Goal: Information Seeking & Learning: Compare options

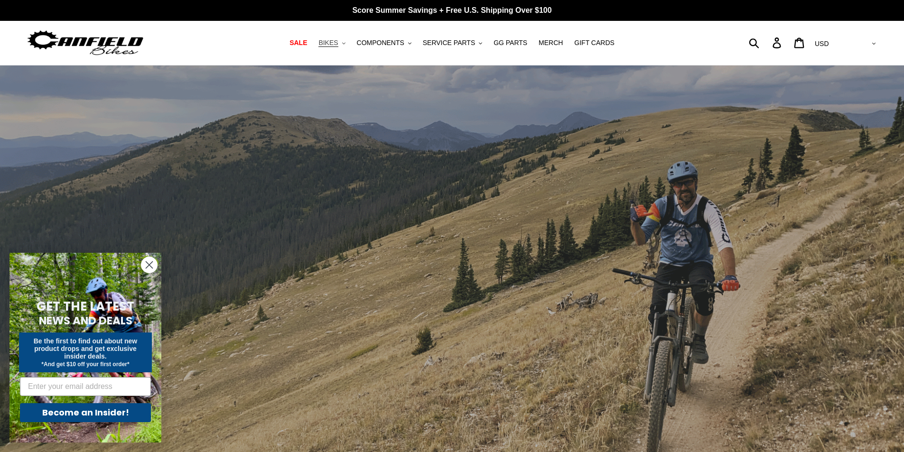
click at [338, 41] on span "BIKES" at bounding box center [327, 43] width 19 height 8
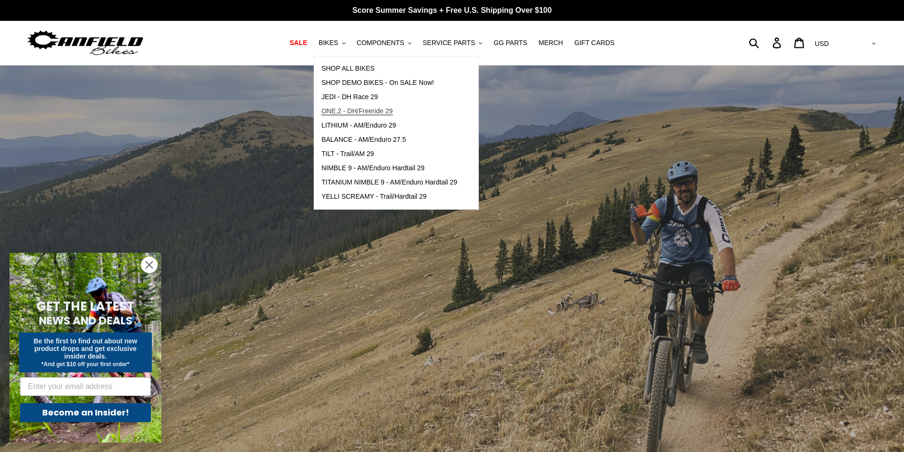
click at [365, 111] on span "ONE.2 - DH/Freeride 29" at bounding box center [356, 111] width 71 height 8
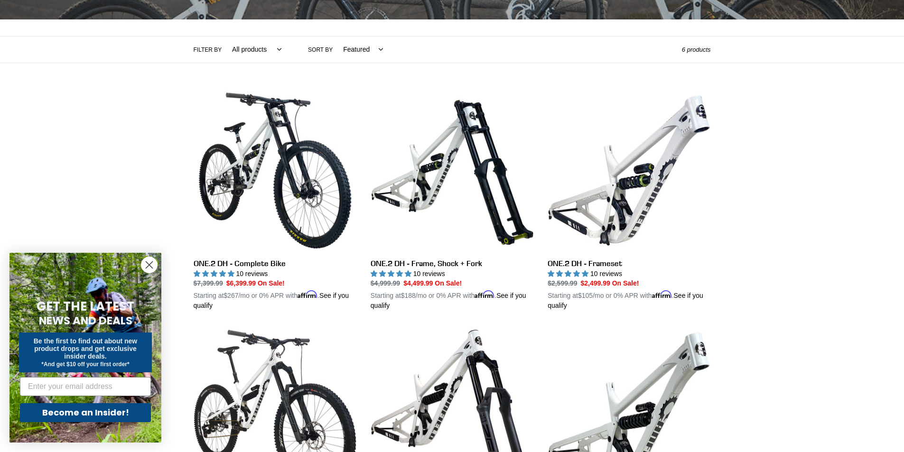
scroll to position [190, 0]
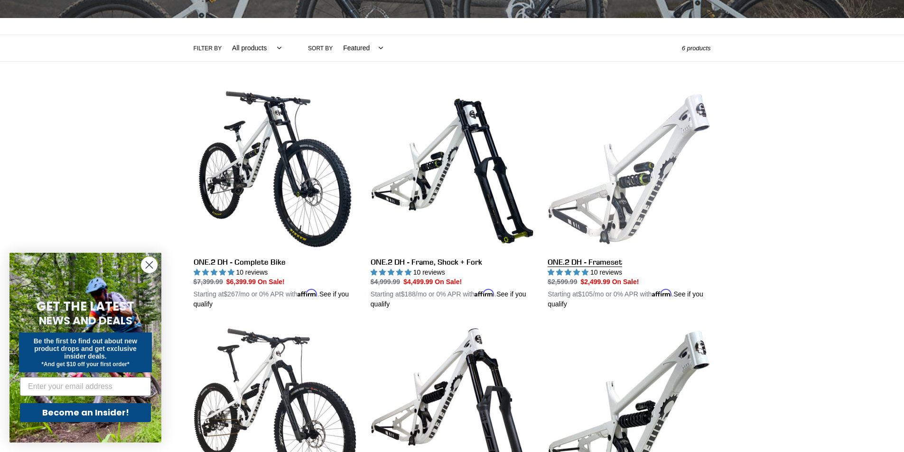
click at [609, 171] on link "ONE.2 DH - Frameset" at bounding box center [628, 199] width 163 height 222
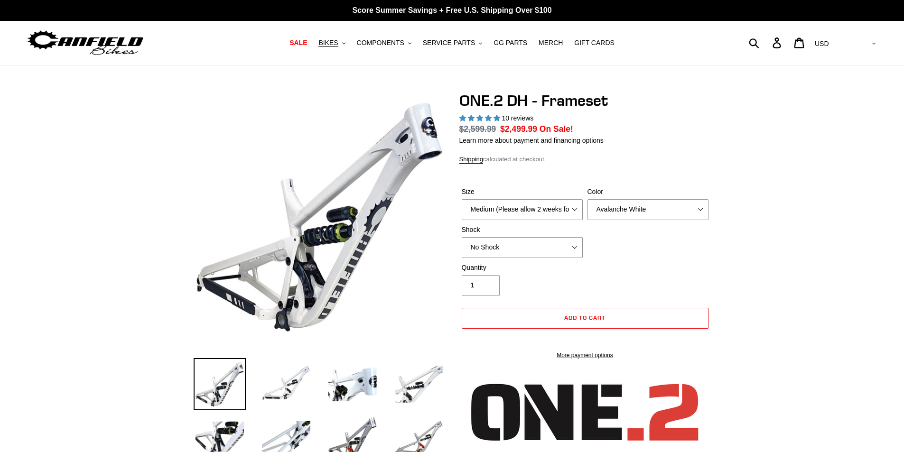
select select "highest-rating"
click at [541, 205] on select "Medium (Please allow 2 weeks for delivery) Large (Sold Out)" at bounding box center [522, 209] width 121 height 21
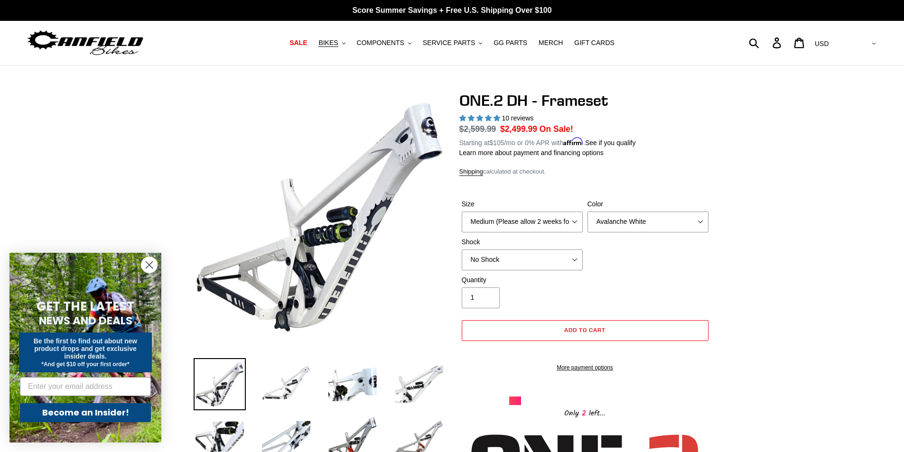
click at [680, 224] on select "Avalanche White Bentonite Grey" at bounding box center [647, 222] width 121 height 21
select select "Bentonite Grey"
click at [587, 212] on select "Avalanche White Bentonite Grey" at bounding box center [647, 222] width 121 height 21
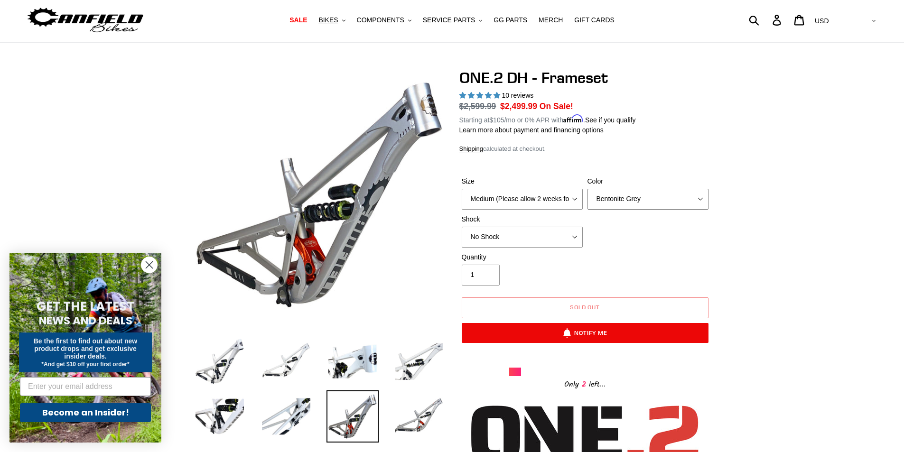
scroll to position [24, 0]
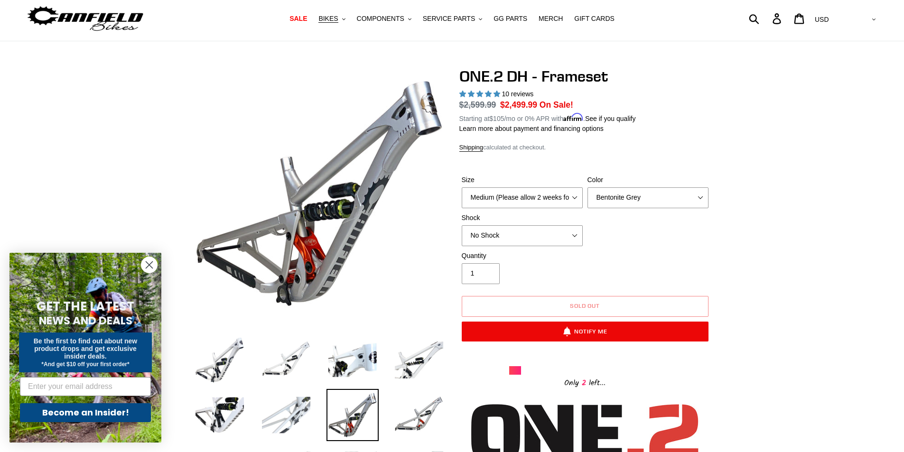
click at [295, 413] on img at bounding box center [286, 415] width 52 height 52
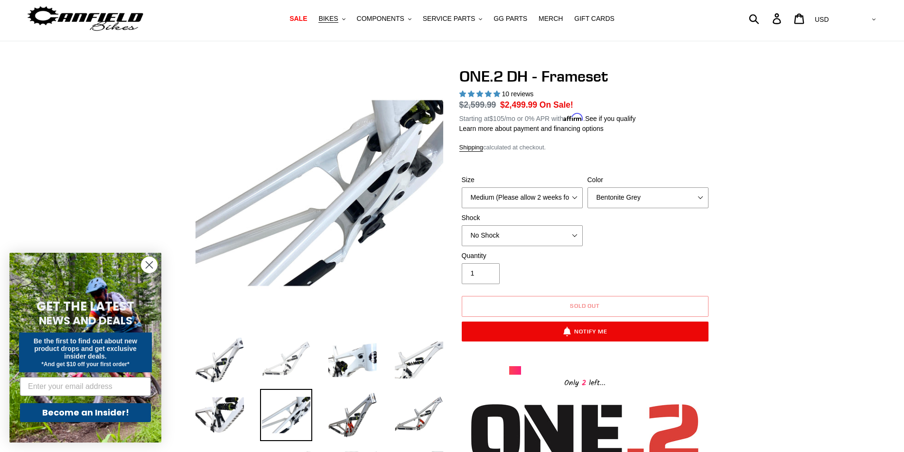
click at [284, 365] on img at bounding box center [286, 360] width 52 height 52
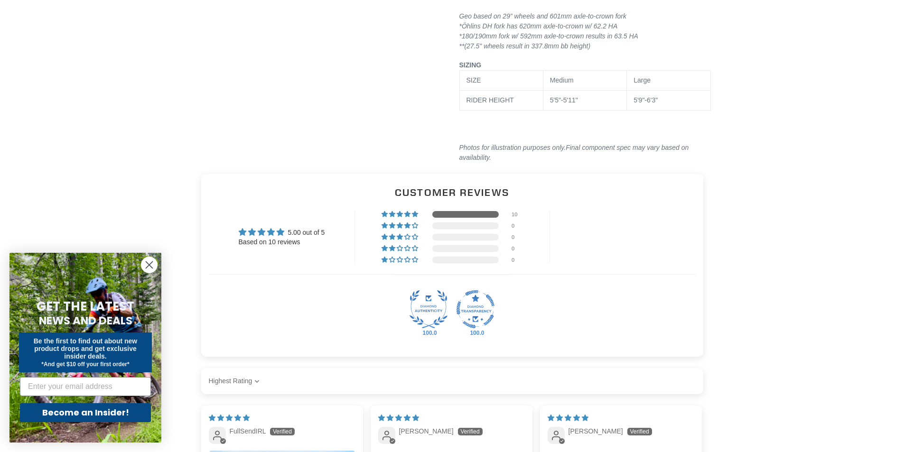
scroll to position [1289, 0]
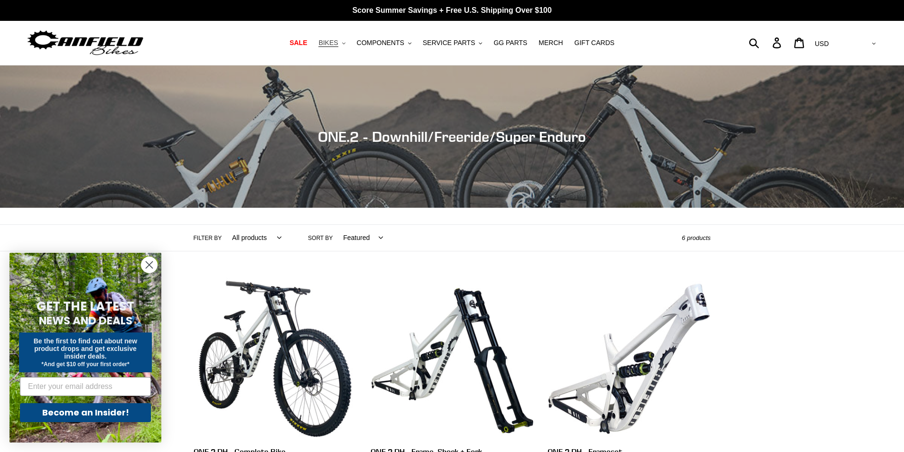
click at [338, 40] on span "BIKES" at bounding box center [327, 43] width 19 height 8
click at [509, 44] on span "GG PARTS" at bounding box center [510, 43] width 34 height 8
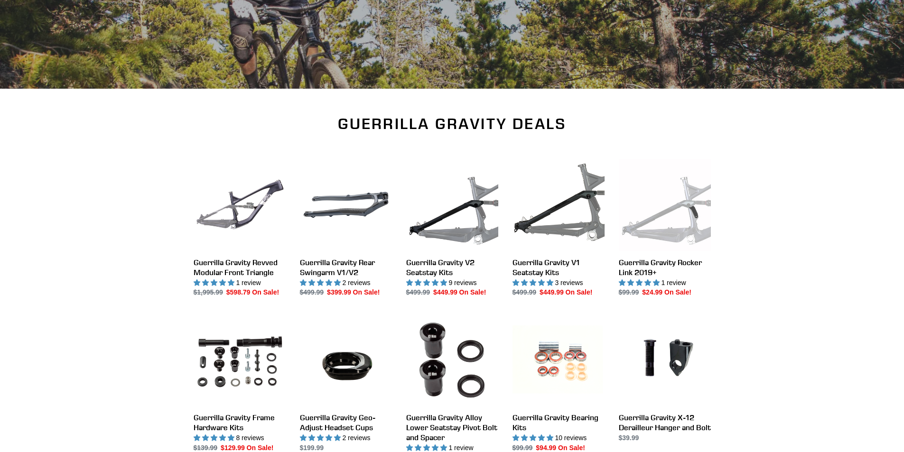
scroll to position [204, 0]
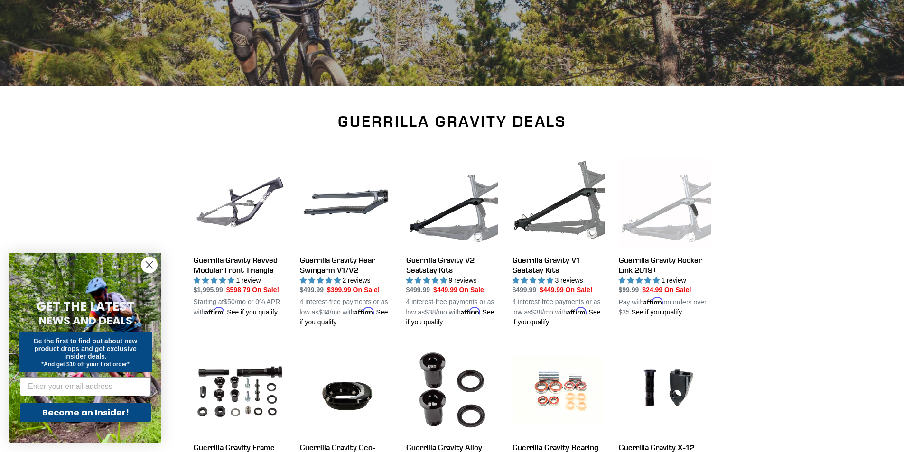
click at [153, 262] on circle "Close dialog" at bounding box center [149, 265] width 16 height 16
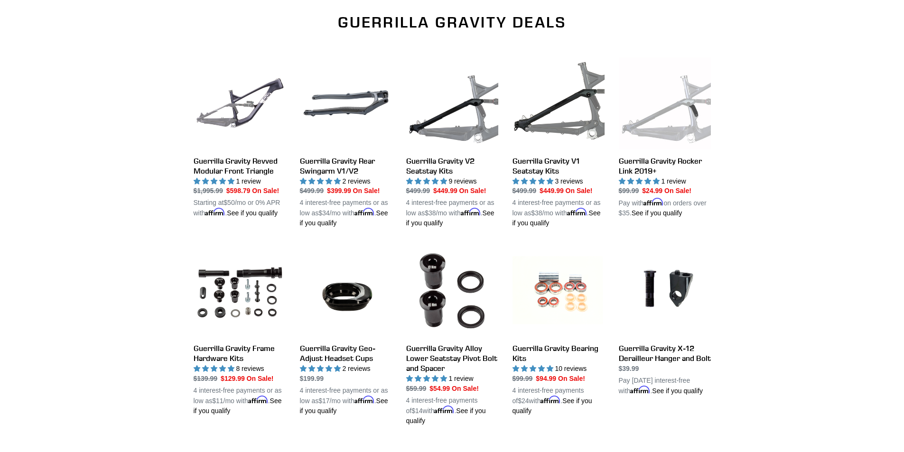
scroll to position [0, 0]
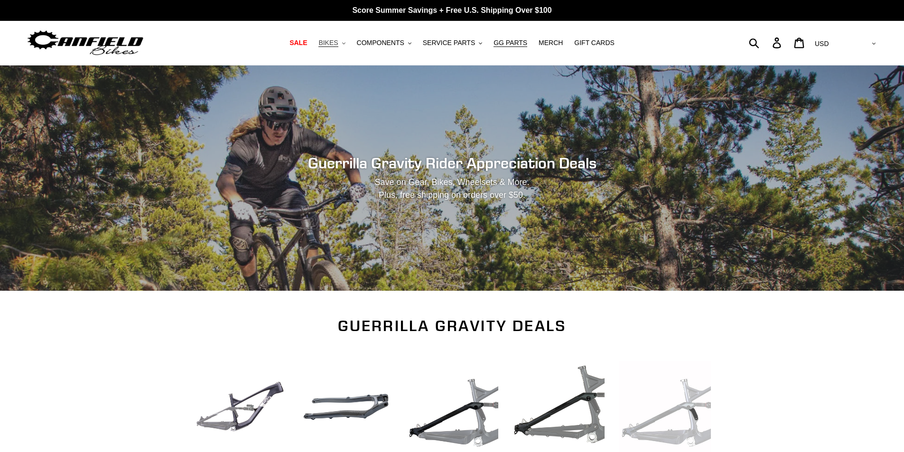
click at [338, 43] on span "BIKES" at bounding box center [327, 43] width 19 height 8
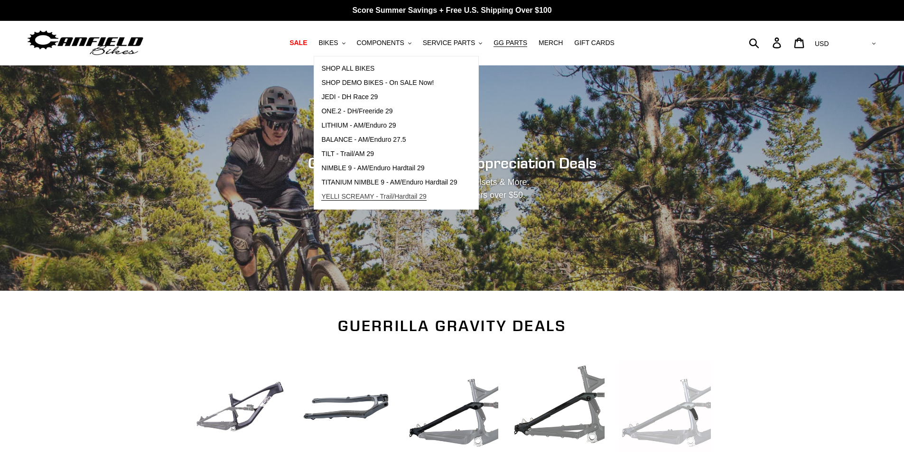
click at [388, 196] on span "YELLI SCREAMY - Trail/Hardtail 29" at bounding box center [373, 197] width 105 height 8
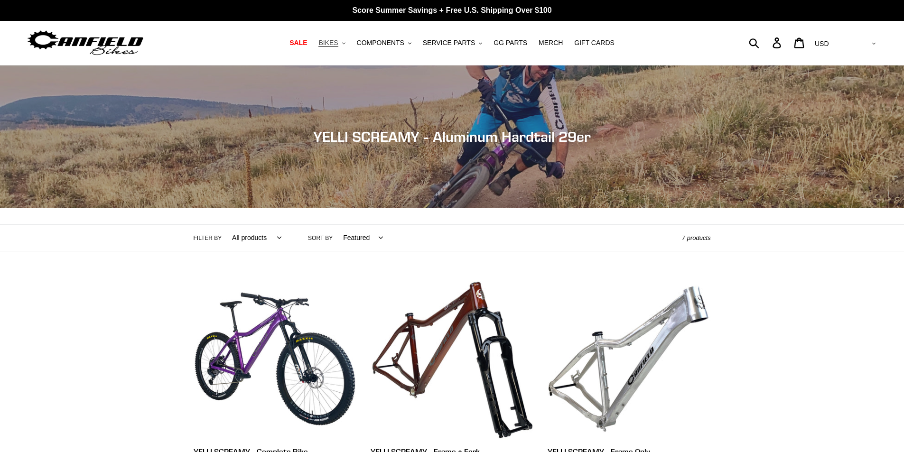
click at [338, 40] on span "BIKES" at bounding box center [327, 43] width 19 height 8
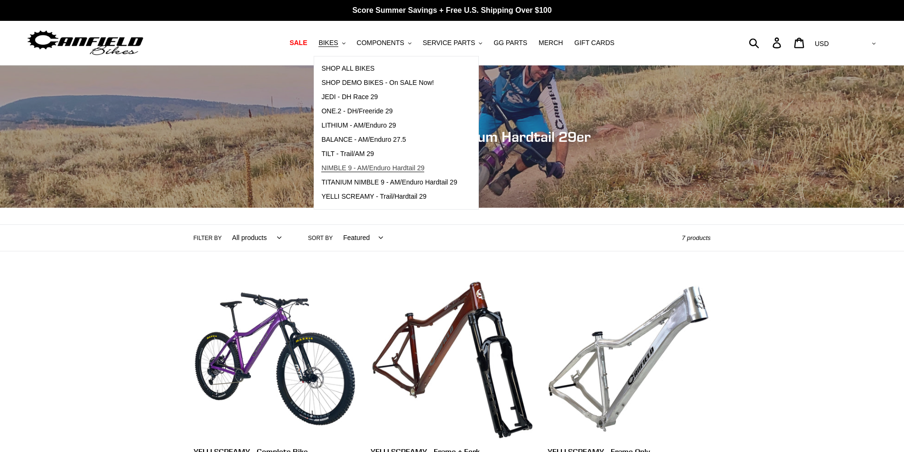
click at [366, 166] on span "NIMBLE 9 - AM/Enduro Hardtail 29" at bounding box center [372, 168] width 103 height 8
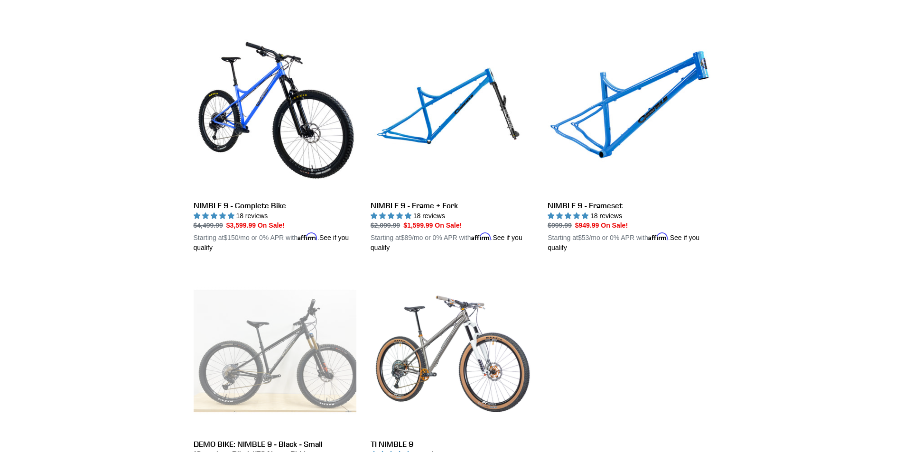
scroll to position [248, 0]
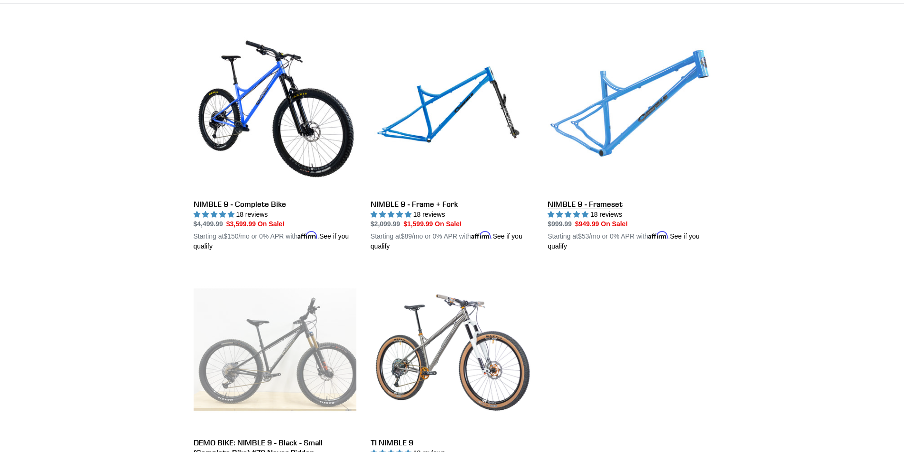
click at [655, 121] on link "NIMBLE 9 - Frameset" at bounding box center [628, 141] width 163 height 222
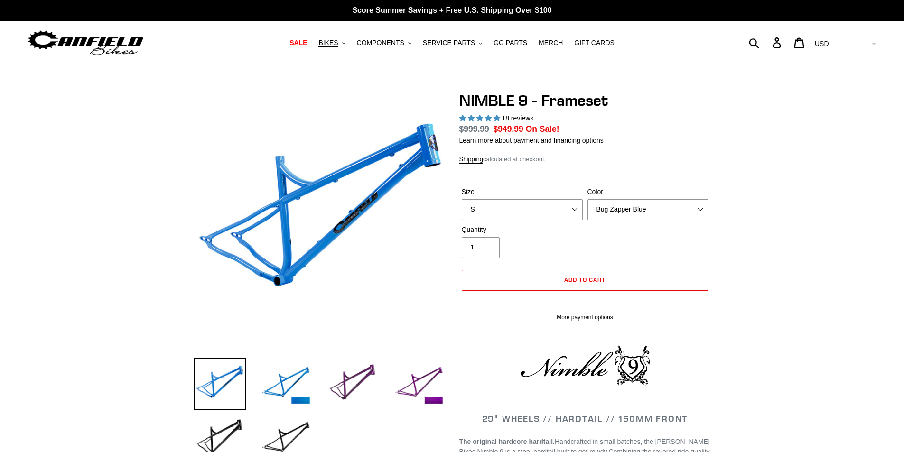
select select "highest-rating"
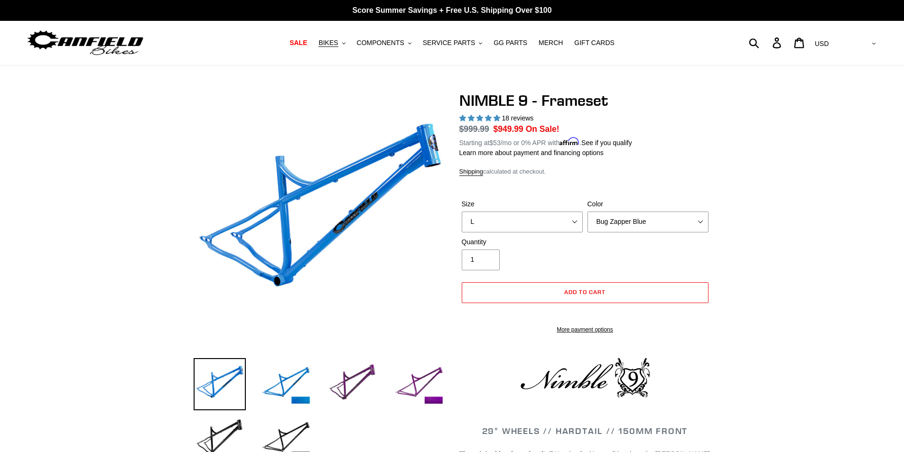
click at [462, 212] on select "S M L XL" at bounding box center [522, 222] width 121 height 21
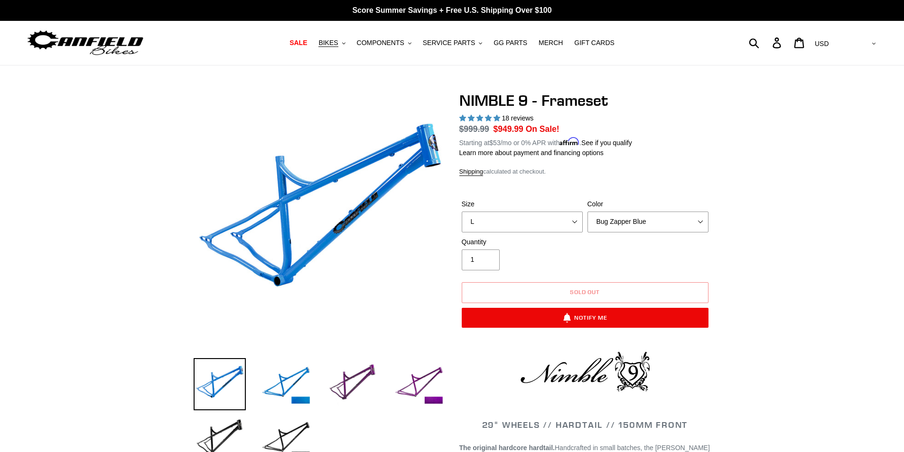
click at [500, 226] on select "S M L XL" at bounding box center [522, 222] width 121 height 21
select select "XL"
click at [462, 212] on select "S M L XL" at bounding box center [522, 222] width 121 height 21
click at [623, 217] on select "Bug Zapper Blue Purple Haze -Sold Out Galaxy Black" at bounding box center [647, 222] width 121 height 21
select select "Galaxy Black"
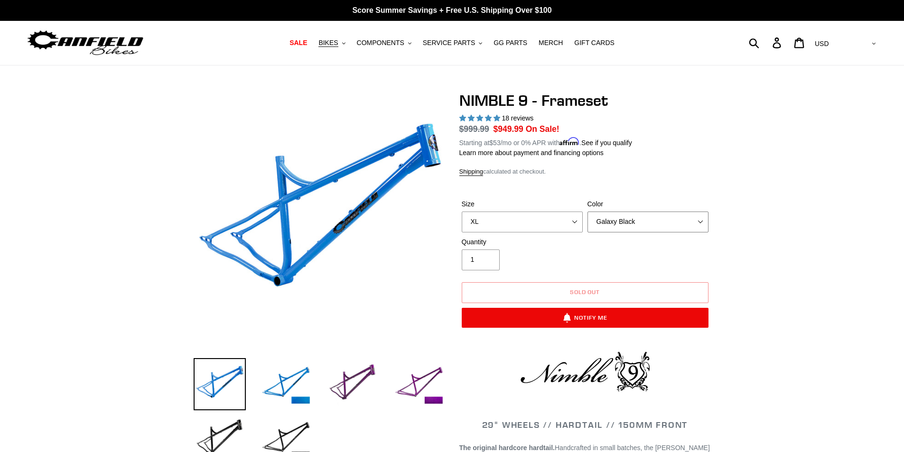
click at [587, 212] on select "Bug Zapper Blue Purple Haze -Sold Out Galaxy Black" at bounding box center [647, 222] width 121 height 21
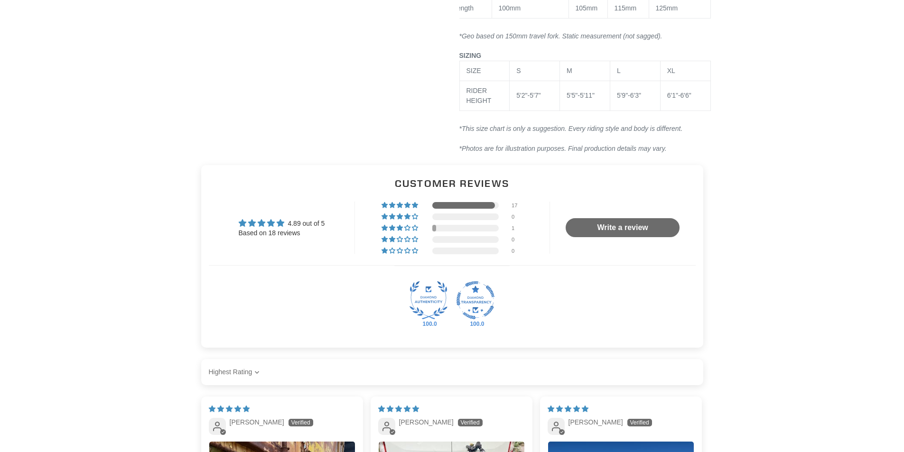
scroll to position [1089, 0]
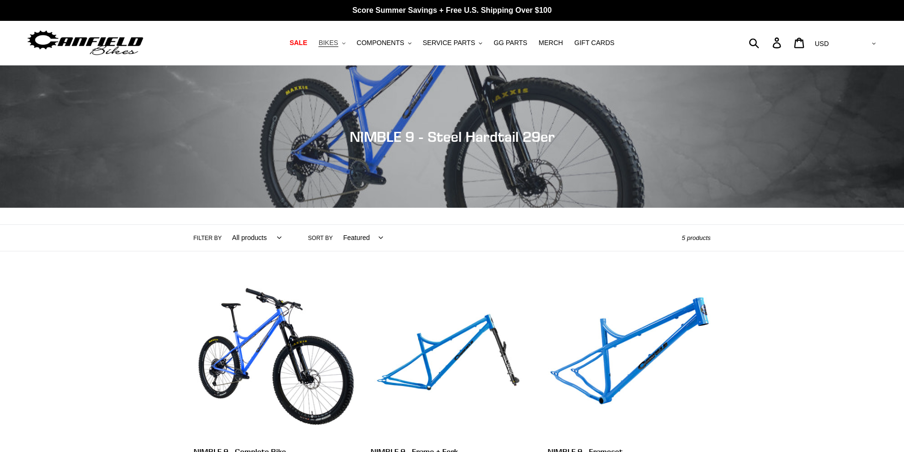
click at [338, 46] on span "BIKES" at bounding box center [327, 43] width 19 height 8
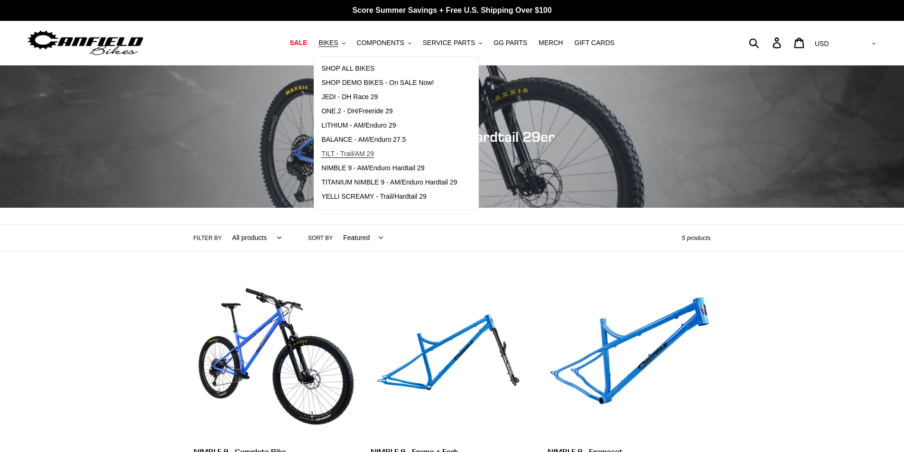
click at [359, 154] on span "TILT - Trail/AM 29" at bounding box center [347, 154] width 53 height 8
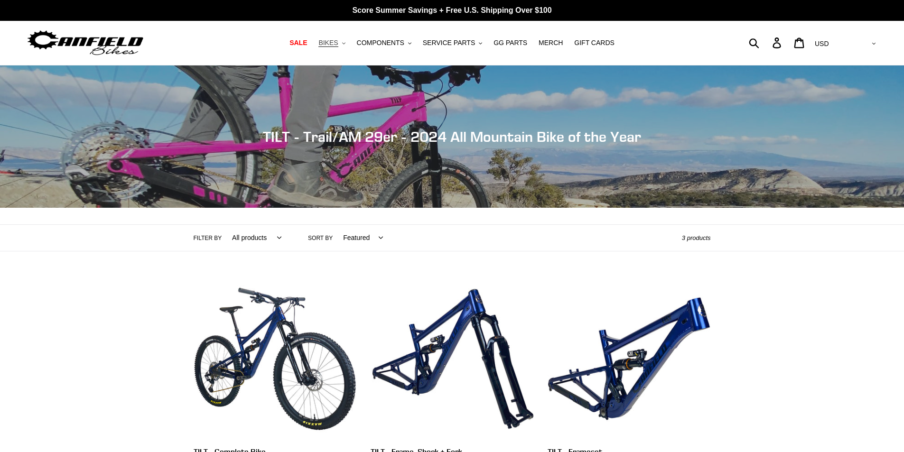
click at [338, 40] on span "BIKES" at bounding box center [327, 43] width 19 height 8
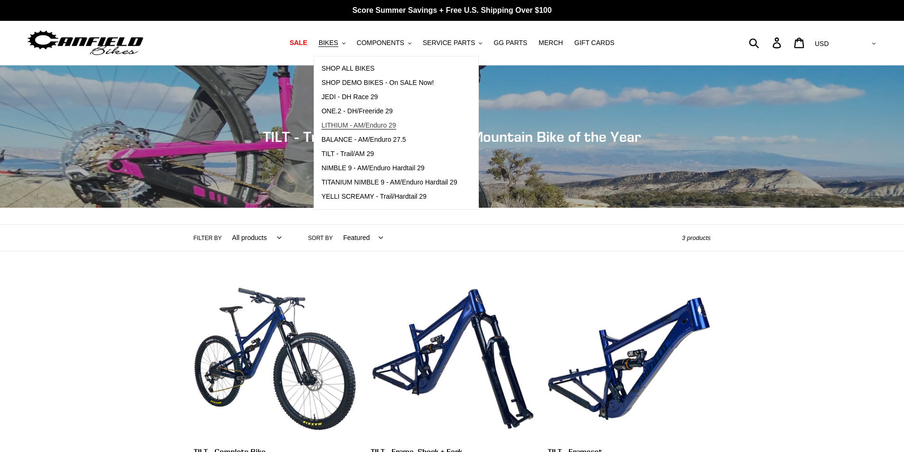
click at [377, 129] on span "LITHIUM - AM/Enduro 29" at bounding box center [358, 125] width 74 height 8
